Goal: Complete application form

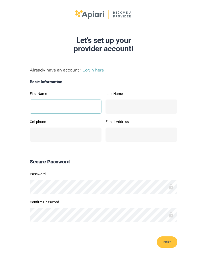
click at [69, 101] on input "First Name" at bounding box center [66, 107] width 72 height 14
type input "***"
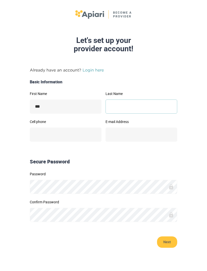
click at [141, 104] on input "Last Name" at bounding box center [142, 107] width 72 height 14
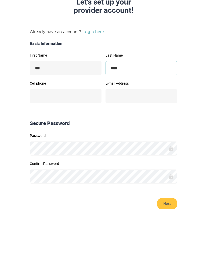
type input "****"
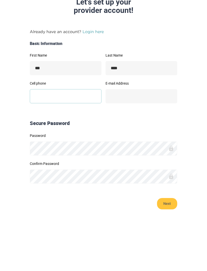
click at [71, 128] on input "Cell phone" at bounding box center [66, 135] width 72 height 14
type input "**********"
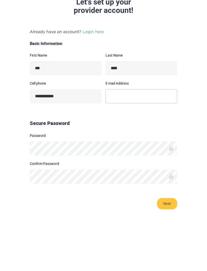
click at [140, 128] on input "E-mail Address" at bounding box center [142, 135] width 72 height 14
type input "**********"
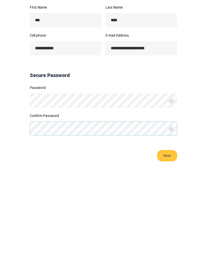
scroll to position [2, 0]
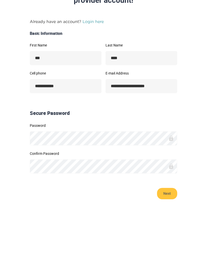
click at [170, 235] on span "Next" at bounding box center [167, 240] width 10 height 11
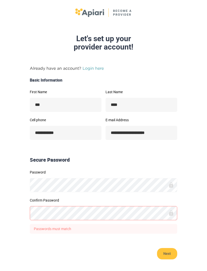
scroll to position [15, 0]
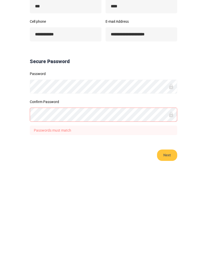
click at [167, 235] on button "Next" at bounding box center [167, 240] width 20 height 11
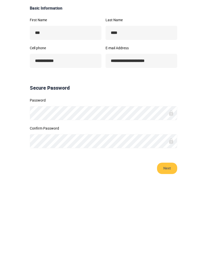
click at [173, 234] on button "Next" at bounding box center [167, 239] width 20 height 11
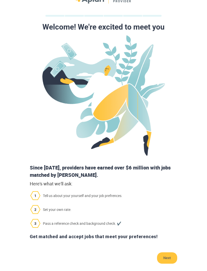
scroll to position [16, 0]
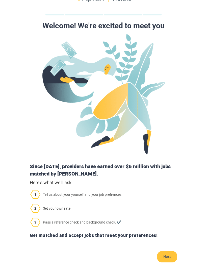
click at [167, 252] on span "Next" at bounding box center [167, 256] width 10 height 11
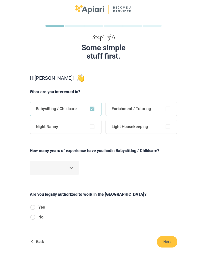
scroll to position [6, 0]
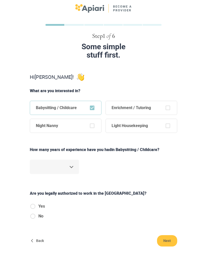
click at [68, 169] on body "Step 1 of 6 Some simple stuff first. Hi [PERSON_NAME] ! What are you interested…" at bounding box center [103, 129] width 207 height 271
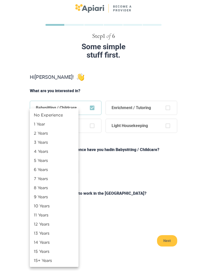
click at [58, 116] on li "No Experience" at bounding box center [54, 114] width 49 height 9
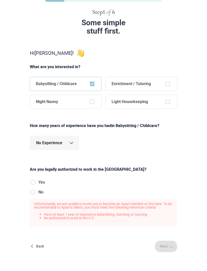
scroll to position [19, 0]
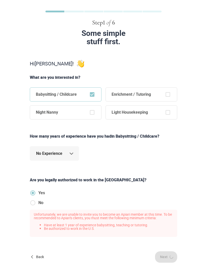
click at [68, 151] on body "Step 1 of 6 Some simple stuff first. Hi [PERSON_NAME] ! What are you interested…" at bounding box center [103, 116] width 207 height 271
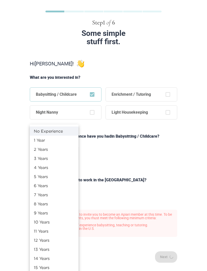
click at [65, 138] on li "1 Year" at bounding box center [54, 140] width 49 height 9
type input "*"
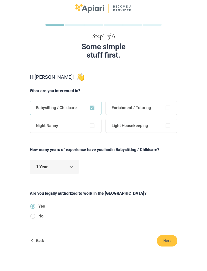
scroll to position [6, 0]
click at [173, 244] on button "Next" at bounding box center [167, 240] width 20 height 11
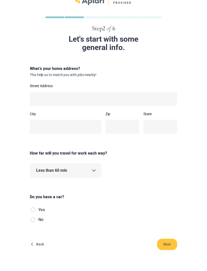
scroll to position [17, 0]
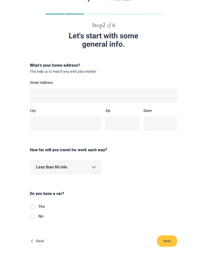
click at [91, 166] on body "Step 2 of 6 Let's start with some general info. What’s your home address? This …" at bounding box center [103, 118] width 207 height 271
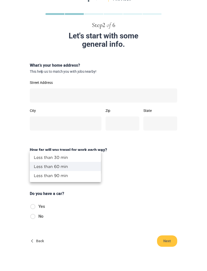
click at [145, 194] on div at bounding box center [103, 135] width 207 height 271
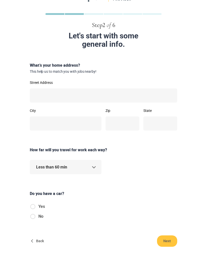
click at [93, 168] on body "Step 2 of 6 Let's start with some general info. What’s your home address? This …" at bounding box center [103, 118] width 207 height 271
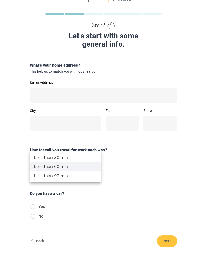
click at [89, 155] on li "Less than 30 min" at bounding box center [65, 157] width 71 height 9
type input "**"
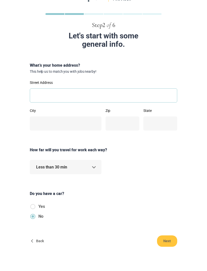
click at [120, 100] on input "Street Address" at bounding box center [104, 95] width 148 height 14
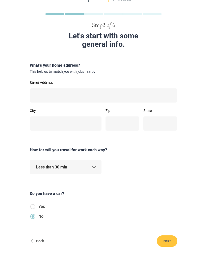
click at [74, 185] on div "Do you have a car?" at bounding box center [104, 192] width 152 height 23
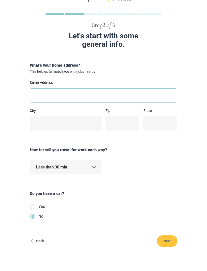
click at [117, 93] on input "Street Address" at bounding box center [104, 95] width 148 height 14
type input "**********"
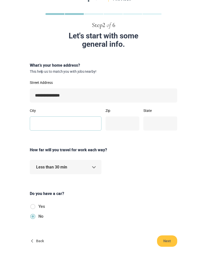
type input "**********"
type input "*****"
type input "**"
click at [177, 238] on button "Next" at bounding box center [167, 240] width 20 height 11
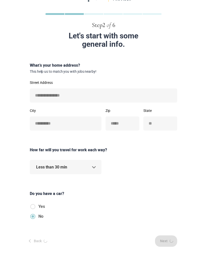
scroll to position [0, 0]
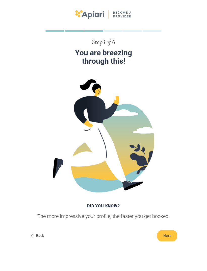
click at [173, 239] on button "Next" at bounding box center [167, 235] width 20 height 11
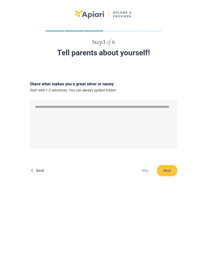
click at [143, 167] on span "Skip" at bounding box center [145, 170] width 16 height 11
type textarea "*"
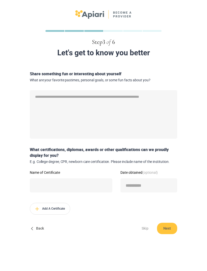
click at [143, 229] on span "Skip" at bounding box center [145, 228] width 16 height 11
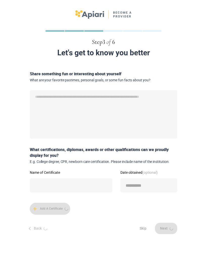
type textarea "*"
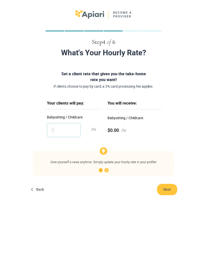
click at [67, 129] on input "Babysitting / Childcare" at bounding box center [64, 130] width 34 height 14
type input "**"
click at [198, 166] on form "Set a client rate that gives you the take-home rate you want! If clients choose…" at bounding box center [104, 133] width 202 height 124
click at [169, 186] on span "Next" at bounding box center [167, 189] width 10 height 11
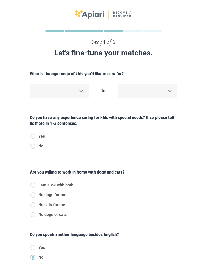
click at [78, 92] on body "Step 4 of 6 Let’s fine-tune your matches. What is the age range of kids you’d l…" at bounding box center [103, 135] width 207 height 271
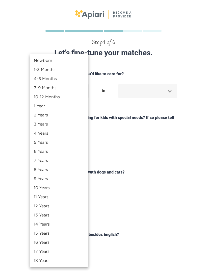
click at [63, 128] on li "3 Years" at bounding box center [59, 123] width 59 height 9
type input "*"
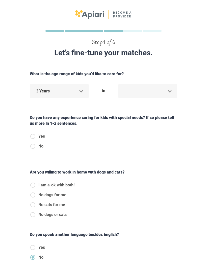
click at [161, 90] on body "Step 4 of 6 Let’s fine-tune your matches. What is the age range of kids you’d l…" at bounding box center [103, 135] width 207 height 271
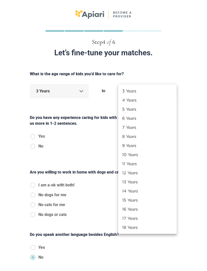
click at [151, 109] on li "5 Years" at bounding box center [147, 109] width 59 height 9
type input "*"
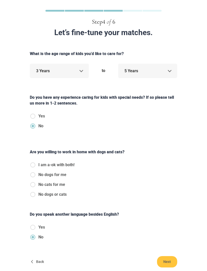
scroll to position [25, 0]
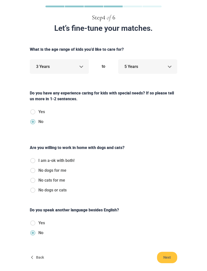
click at [38, 190] on label "No dogs or cats" at bounding box center [52, 190] width 45 height 6
click at [28, 221] on div "Yes No" at bounding box center [104, 230] width 152 height 20
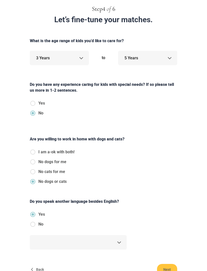
scroll to position [45, 0]
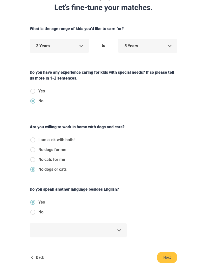
click at [115, 226] on body "Step 4 of 6 Let’s fine-tune your matches. What is the age range of kids you’d l…" at bounding box center [103, 90] width 207 height 271
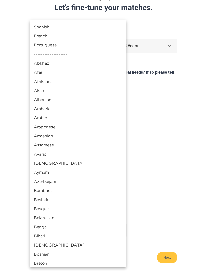
click at [82, 24] on li "Spanish" at bounding box center [78, 26] width 96 height 9
type input "**"
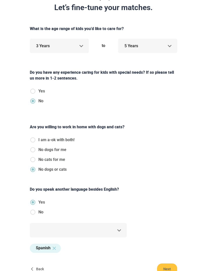
click at [177, 270] on button "Next" at bounding box center [167, 268] width 20 height 11
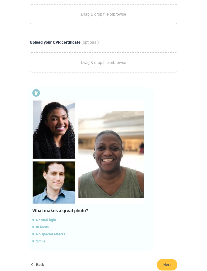
scroll to position [214, 0]
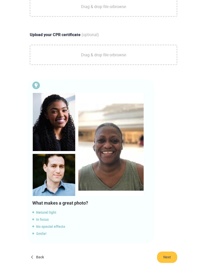
click at [176, 256] on button "Next" at bounding box center [167, 257] width 20 height 11
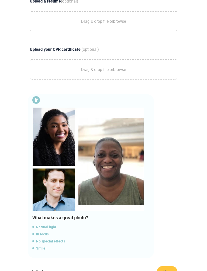
click at [171, 270] on span "Next" at bounding box center [167, 271] width 10 height 11
click at [170, 270] on span "Next" at bounding box center [167, 271] width 10 height 11
click at [170, 271] on span "Next" at bounding box center [167, 271] width 10 height 11
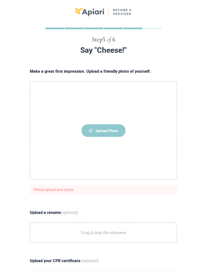
scroll to position [3, 0]
